Goal: Transaction & Acquisition: Download file/media

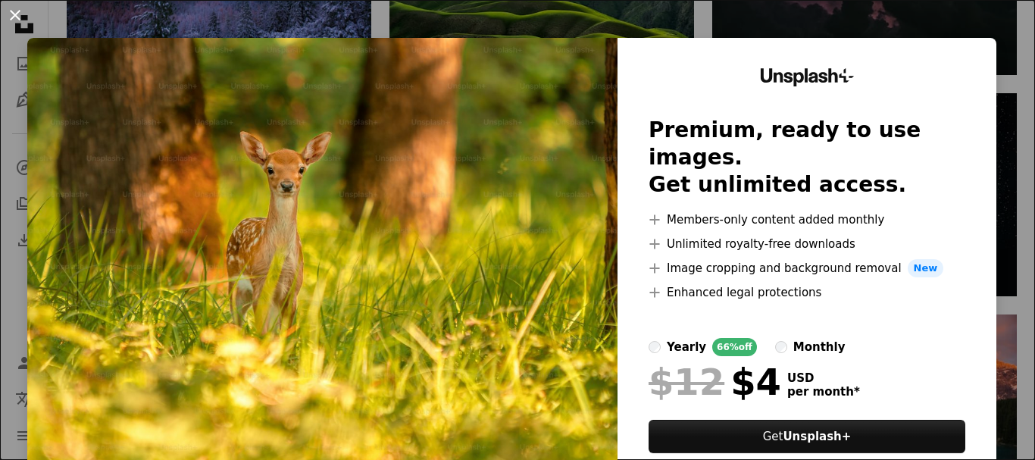
click at [8, 6] on button "An X shape" at bounding box center [15, 15] width 18 height 18
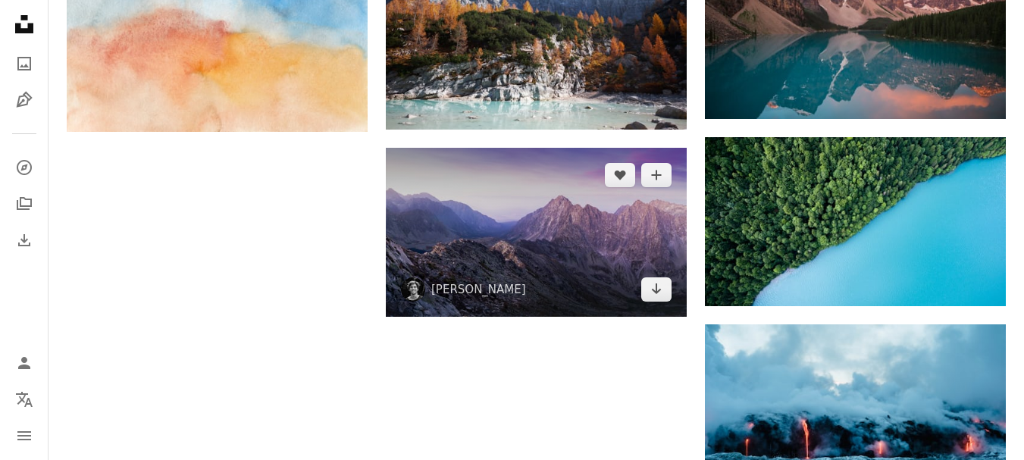
scroll to position [1515, 0]
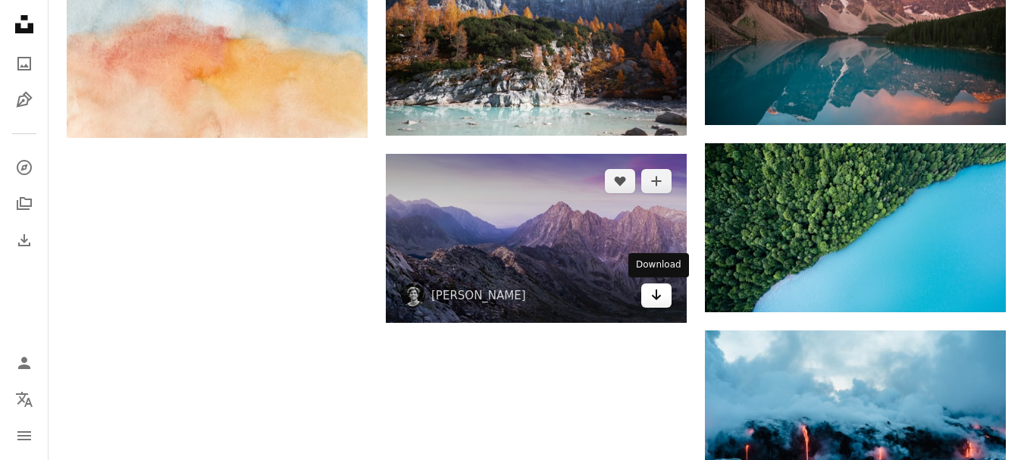
click at [655, 296] on icon "Download" at bounding box center [657, 294] width 10 height 11
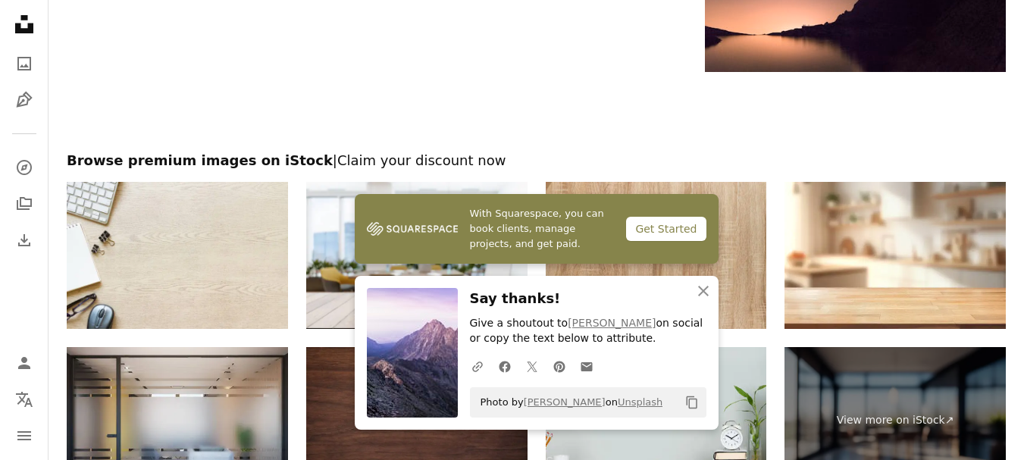
scroll to position [2527, 0]
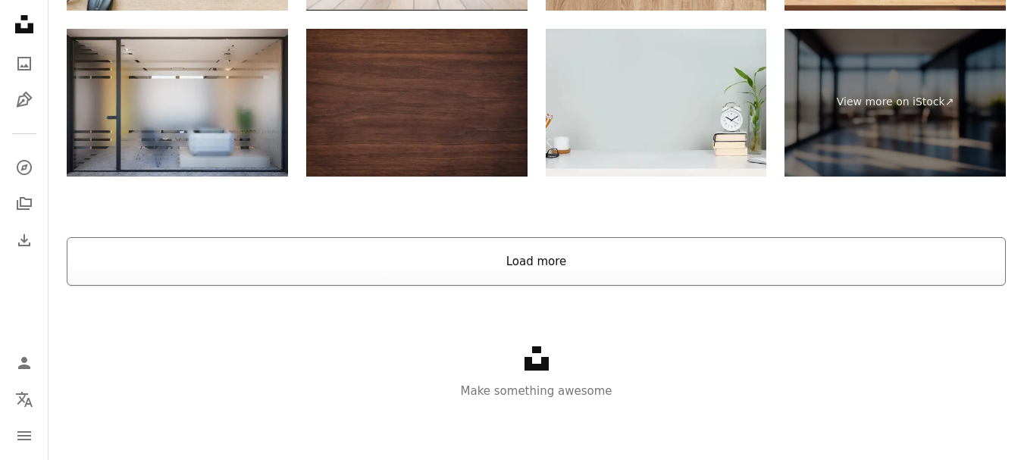
click at [545, 266] on button "Load more" at bounding box center [536, 261] width 939 height 48
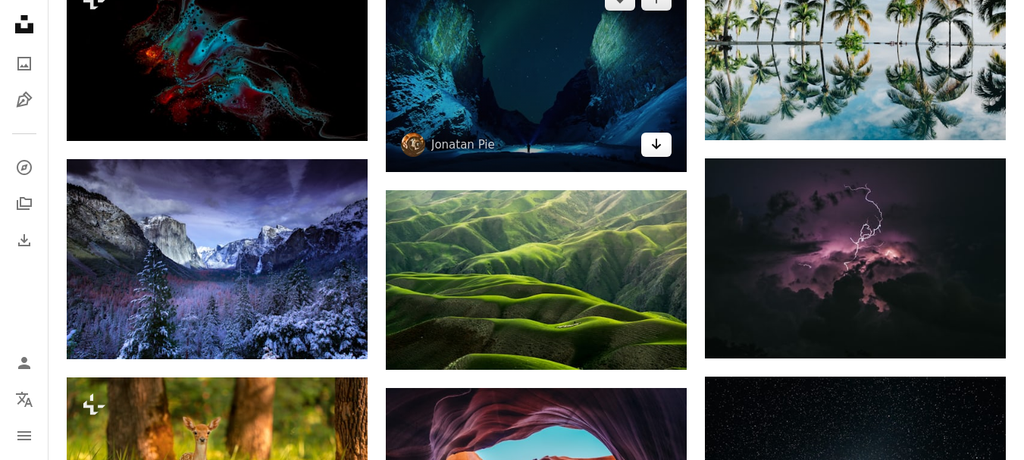
scroll to position [861, 0]
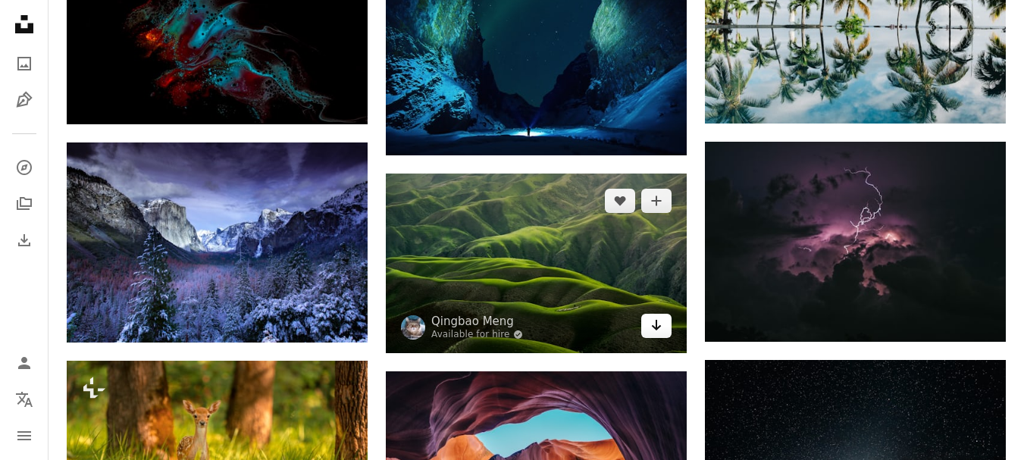
click at [655, 324] on icon "Download" at bounding box center [657, 325] width 10 height 11
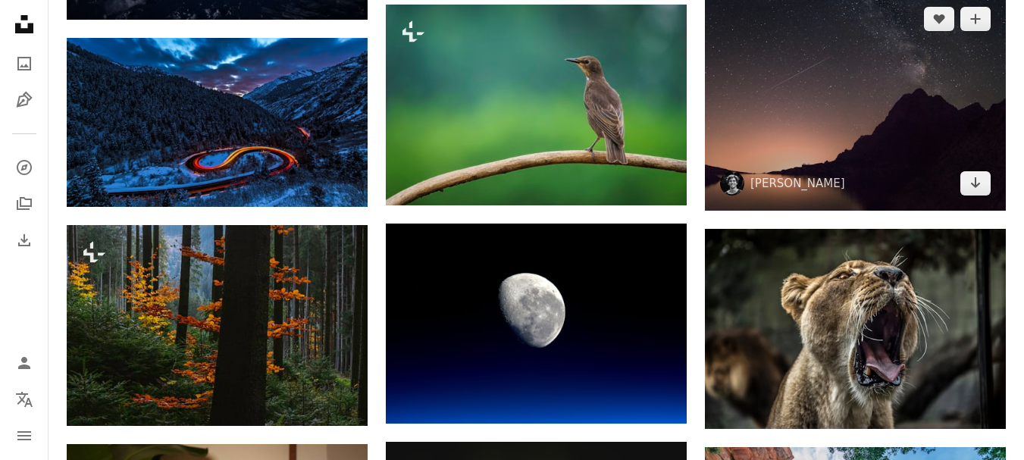
scroll to position [1997, 0]
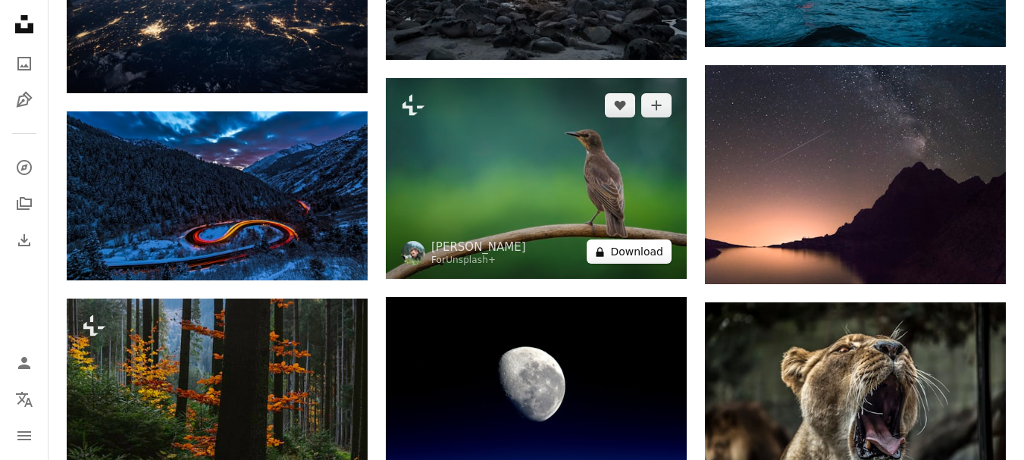
click at [630, 248] on button "A lock Download" at bounding box center [628, 251] width 85 height 24
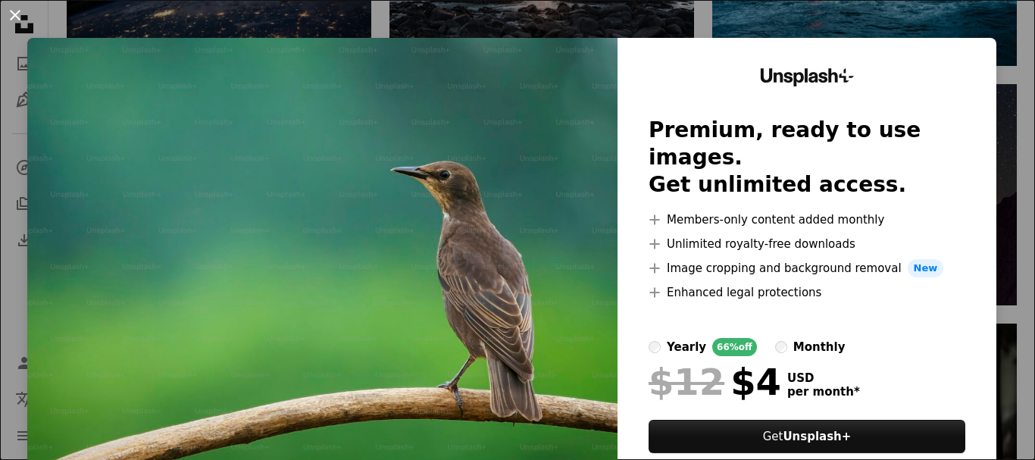
click at [8, 11] on button "An X shape" at bounding box center [15, 15] width 18 height 18
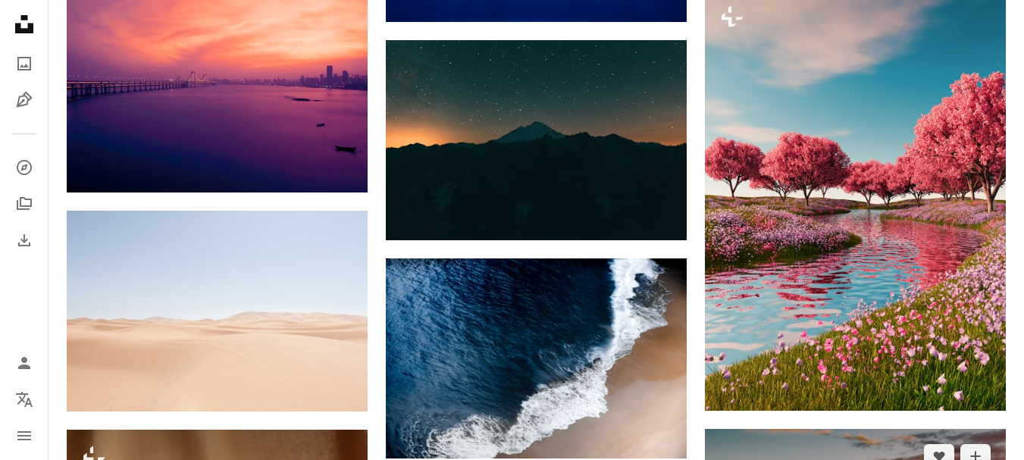
scroll to position [3588, 0]
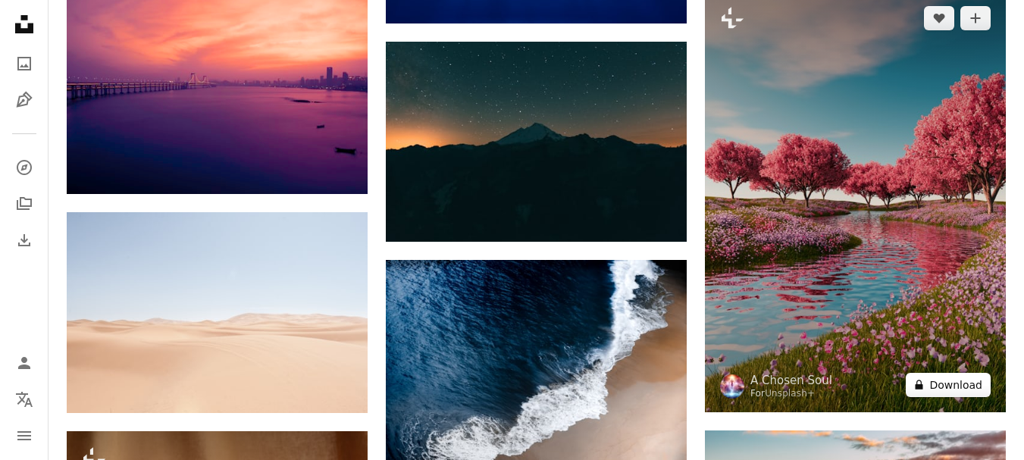
click at [940, 383] on button "A lock Download" at bounding box center [947, 385] width 85 height 24
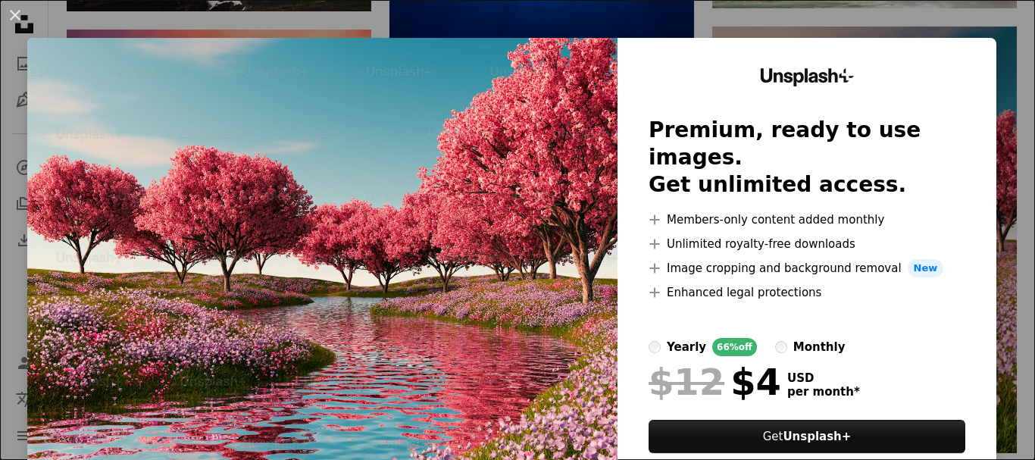
drag, startPoint x: 15, startPoint y: 11, endPoint x: 57, endPoint y: 35, distance: 48.2
click at [15, 13] on button "An X shape" at bounding box center [15, 15] width 18 height 18
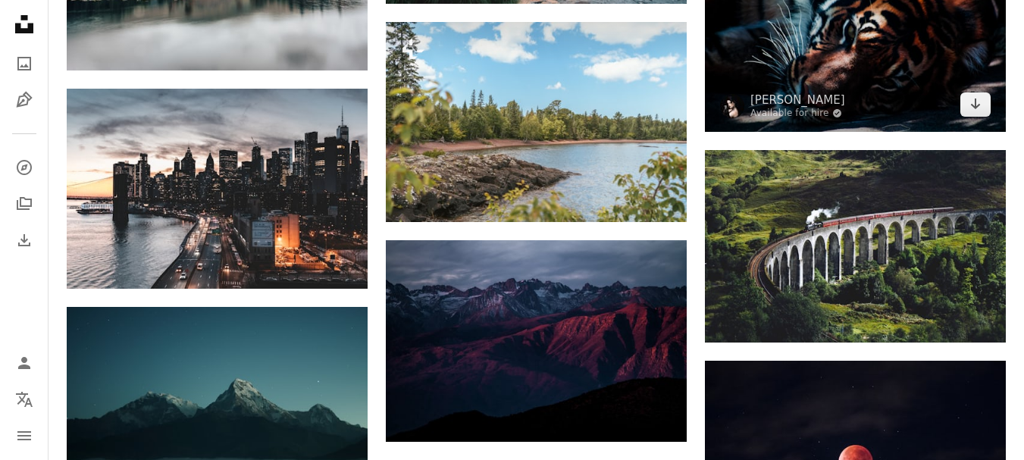
scroll to position [5633, 0]
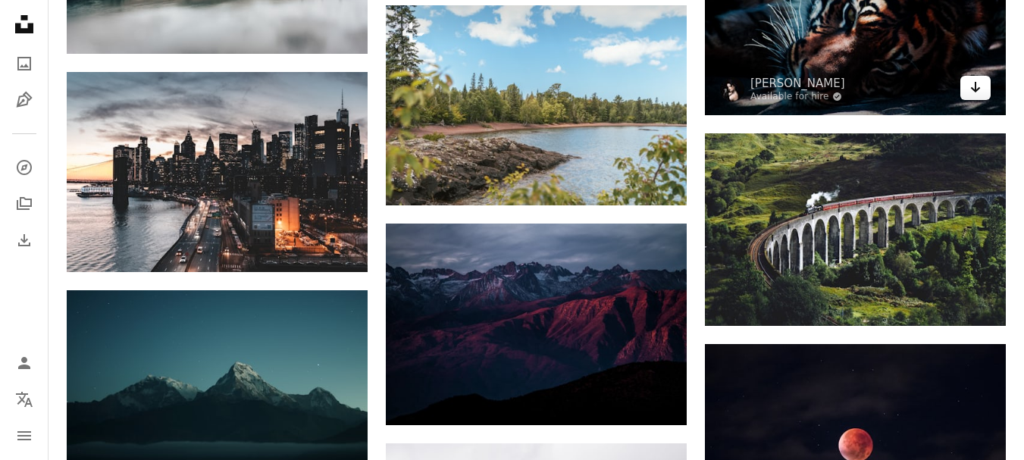
click at [971, 90] on icon "Arrow pointing down" at bounding box center [975, 87] width 12 height 18
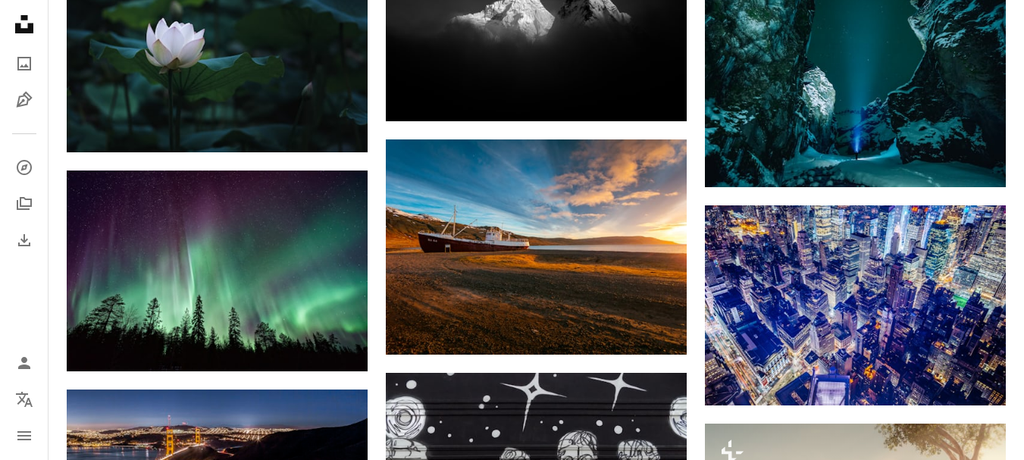
scroll to position [6618, 0]
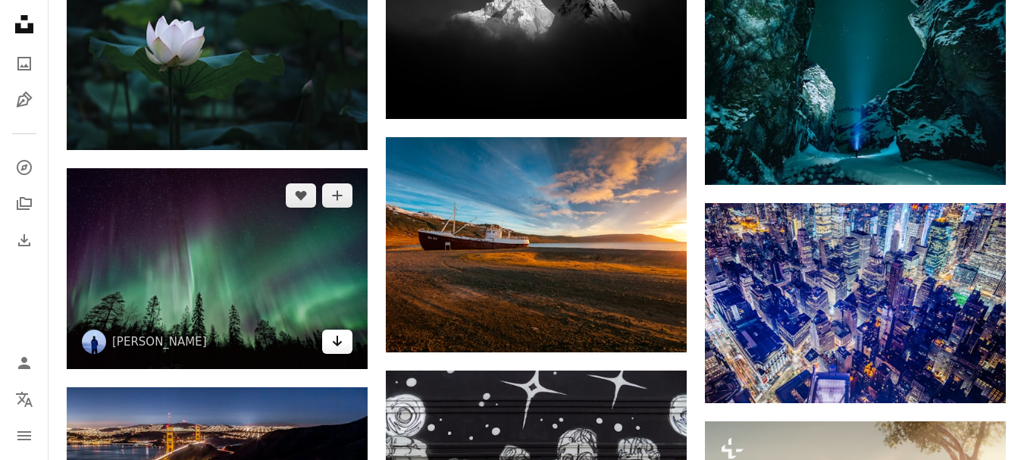
click at [336, 339] on icon "Arrow pointing down" at bounding box center [337, 341] width 12 height 18
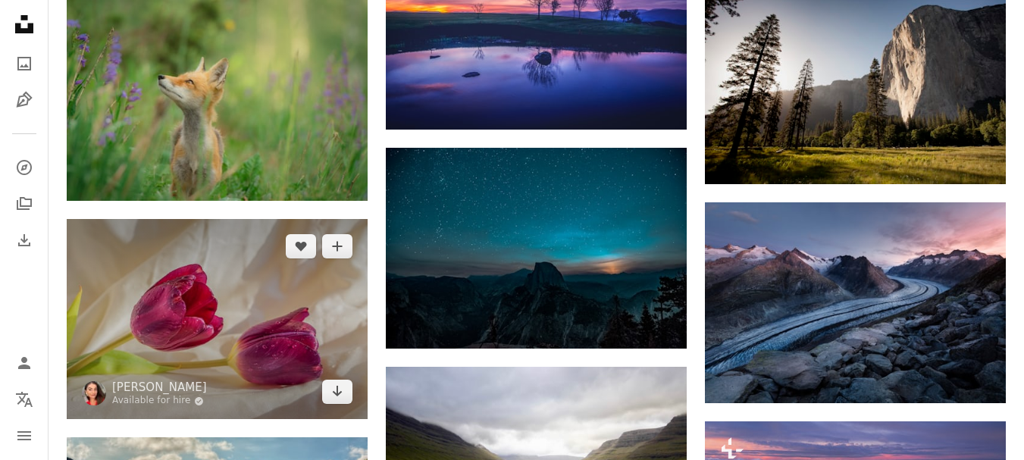
scroll to position [9193, 0]
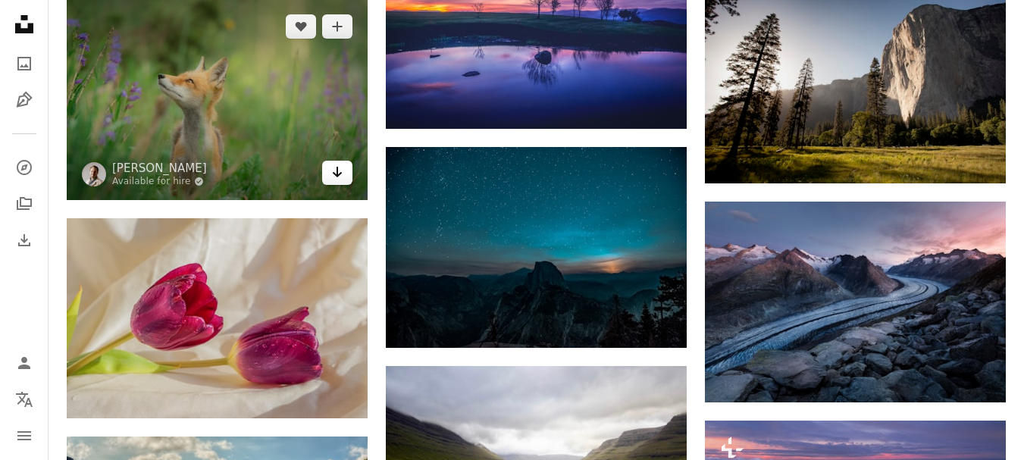
click at [340, 172] on icon "Download" at bounding box center [338, 172] width 10 height 11
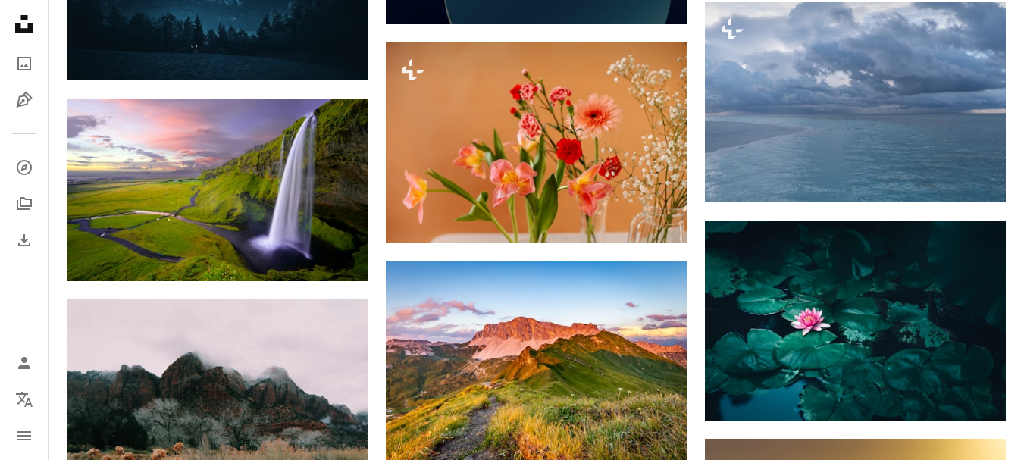
scroll to position [12678, 0]
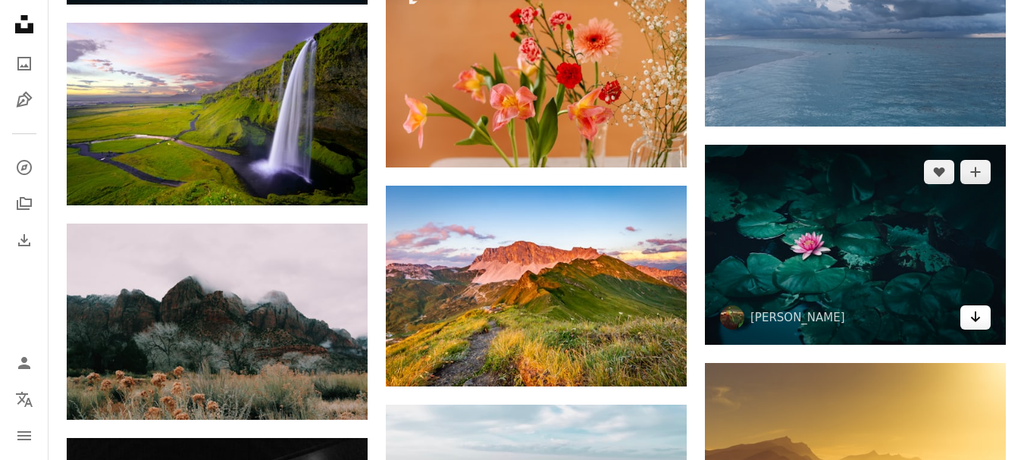
click at [972, 310] on icon "Arrow pointing down" at bounding box center [975, 317] width 12 height 18
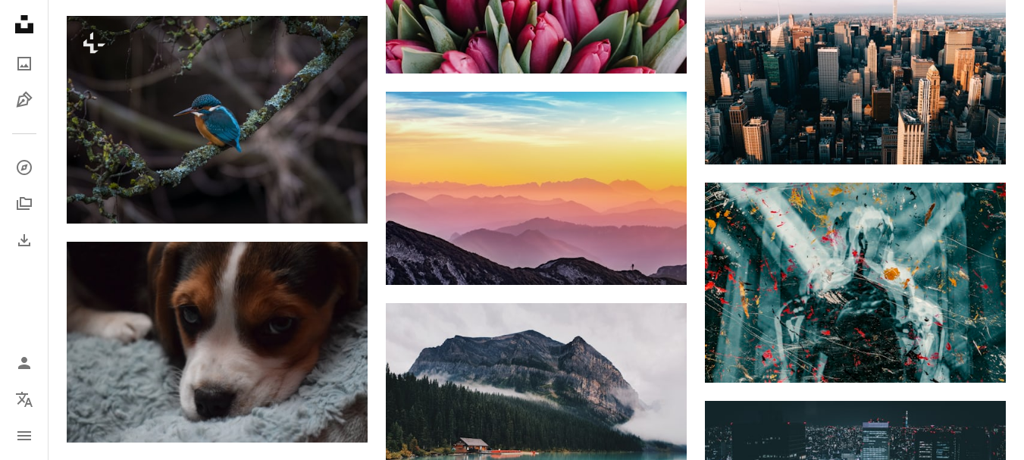
scroll to position [34118, 0]
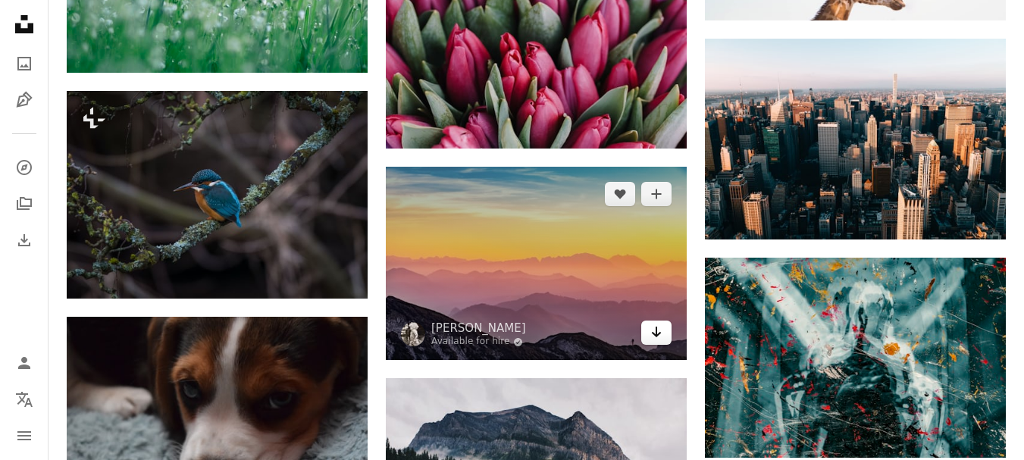
click at [655, 327] on icon "Download" at bounding box center [657, 332] width 10 height 11
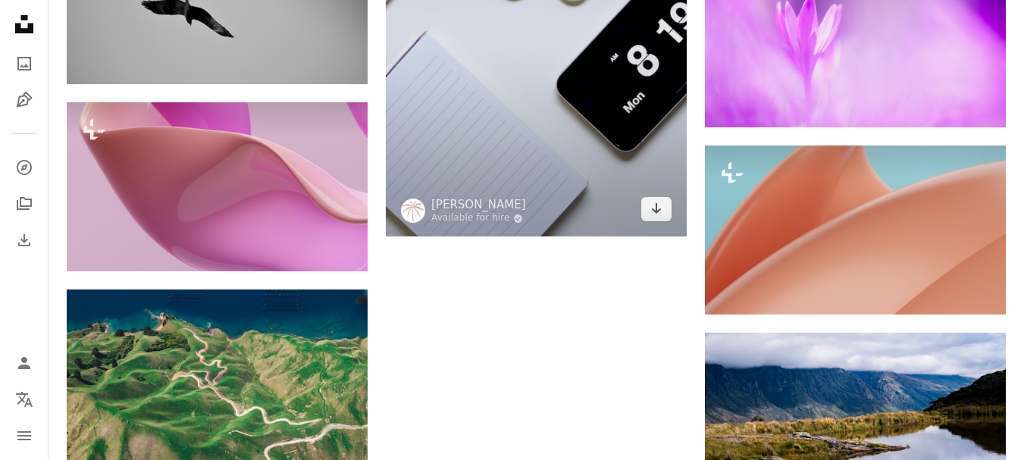
scroll to position [36164, 0]
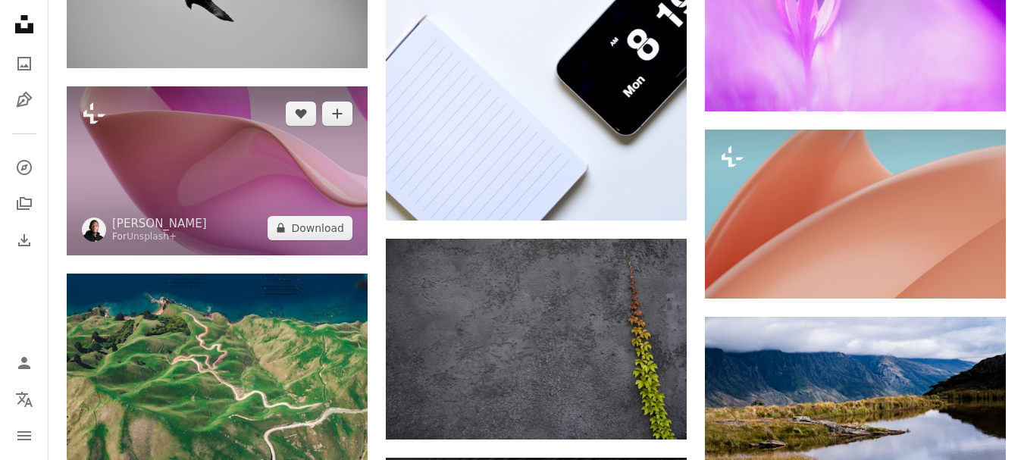
click at [364, 229] on img at bounding box center [217, 170] width 301 height 169
